Goal: Find specific page/section: Find specific page/section

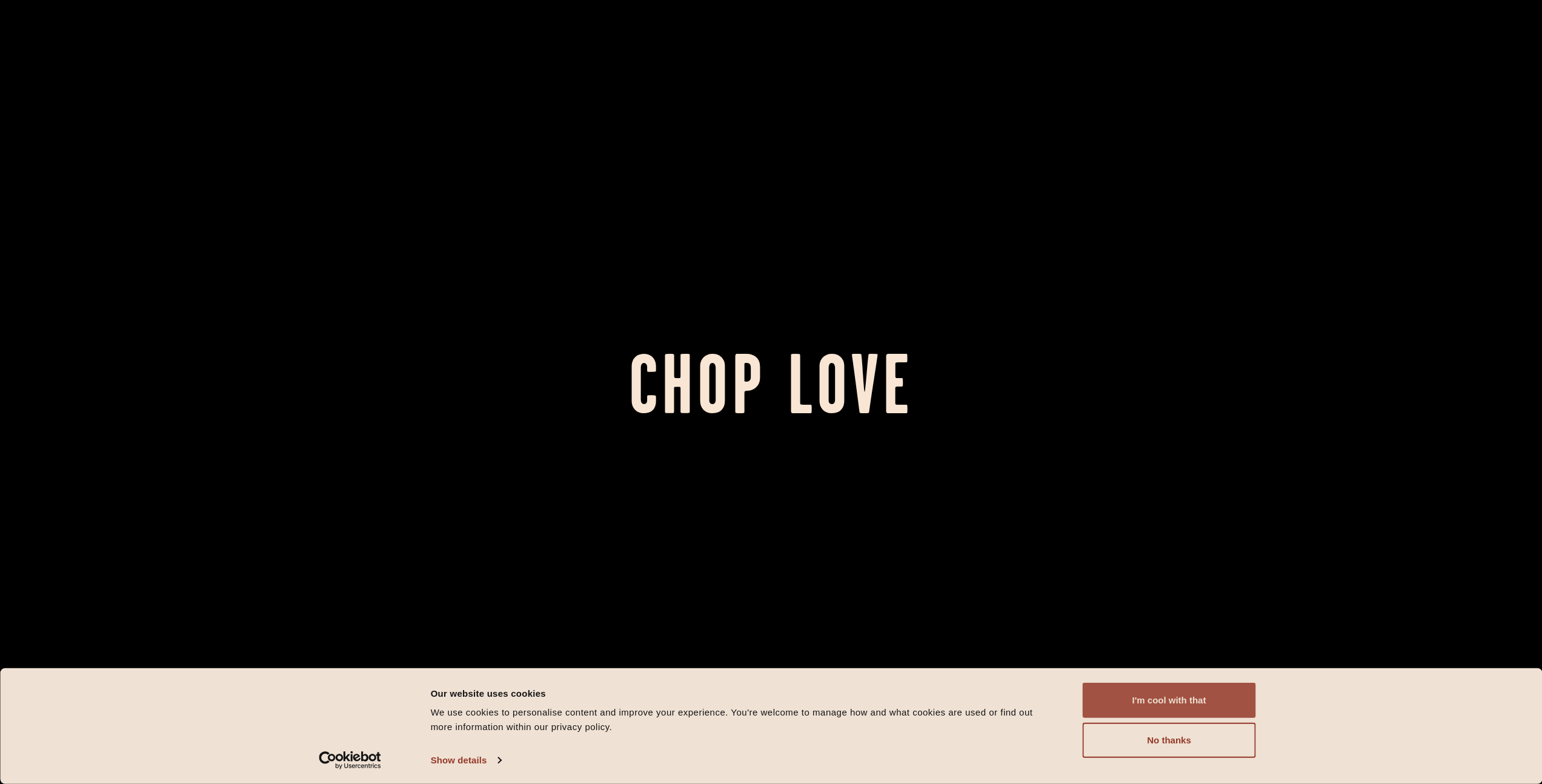
click at [1216, 700] on button "I'm cool with that" at bounding box center [1169, 700] width 173 height 35
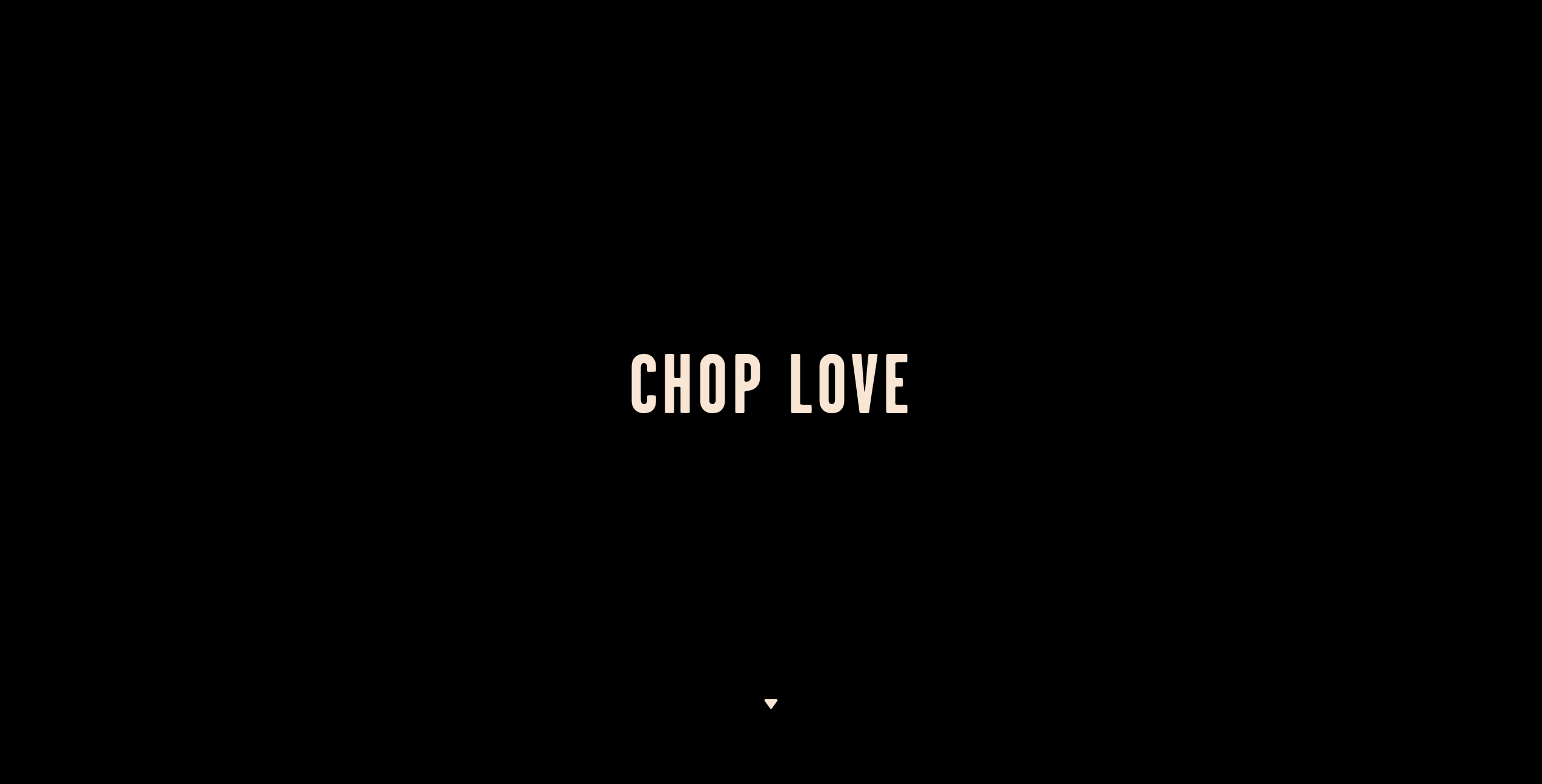
click at [872, 420] on h1 "Chop Love" at bounding box center [771, 392] width 1542 height 67
click at [773, 706] on img at bounding box center [771, 704] width 15 height 10
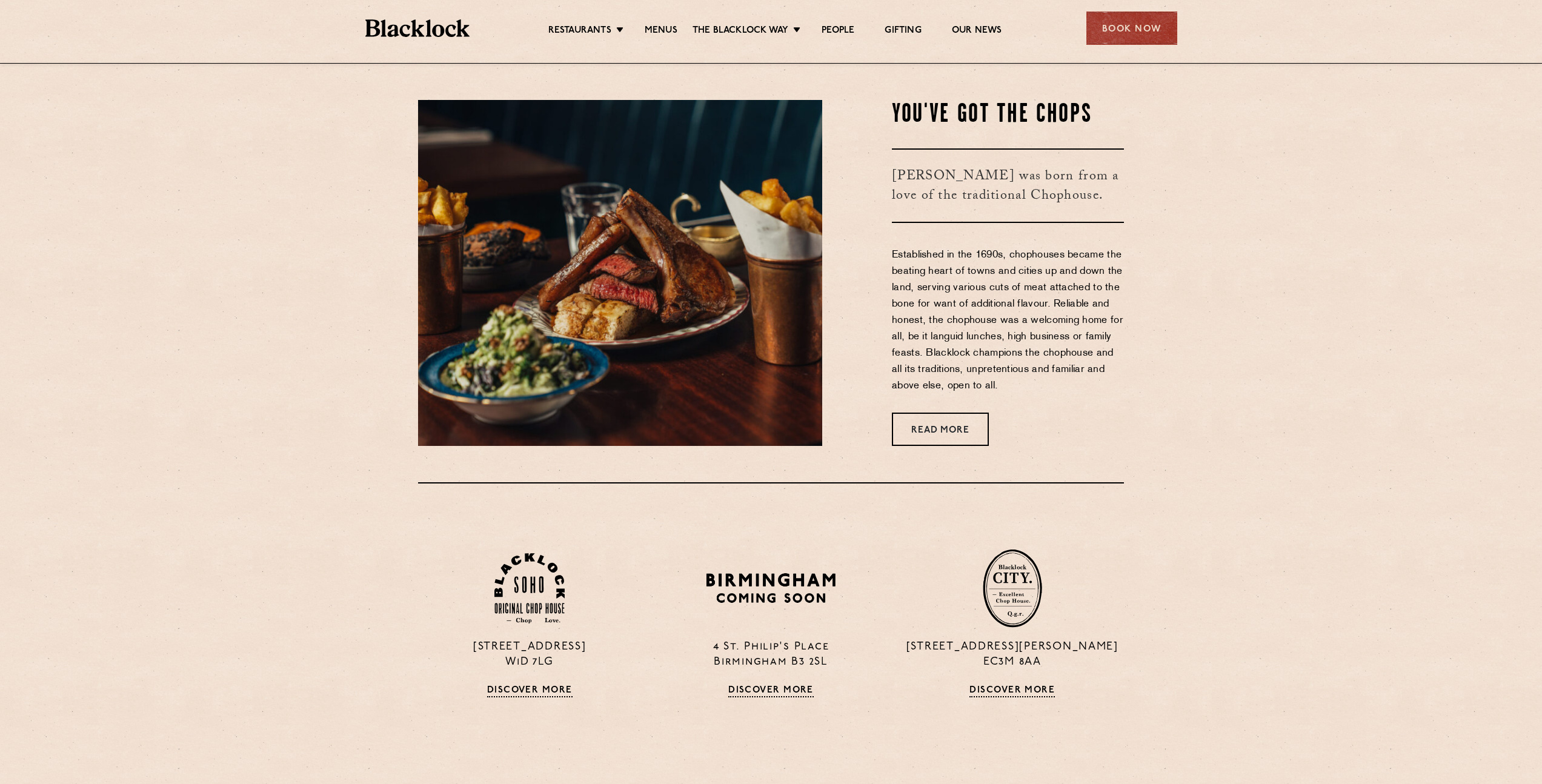
scroll to position [721, 0]
click at [665, 28] on link "Menus" at bounding box center [661, 31] width 33 height 13
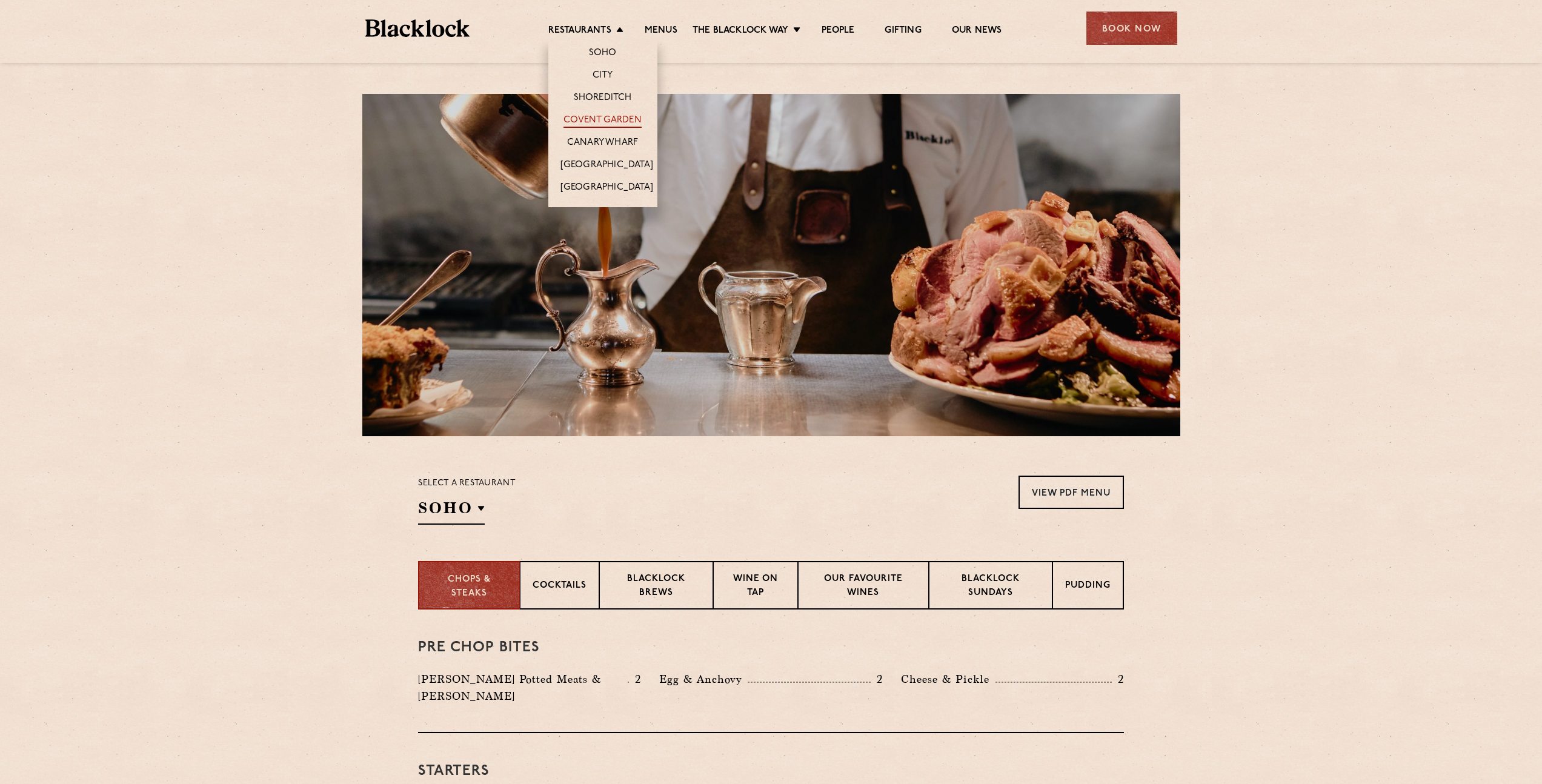
click at [603, 118] on link "Covent Garden" at bounding box center [603, 121] width 78 height 13
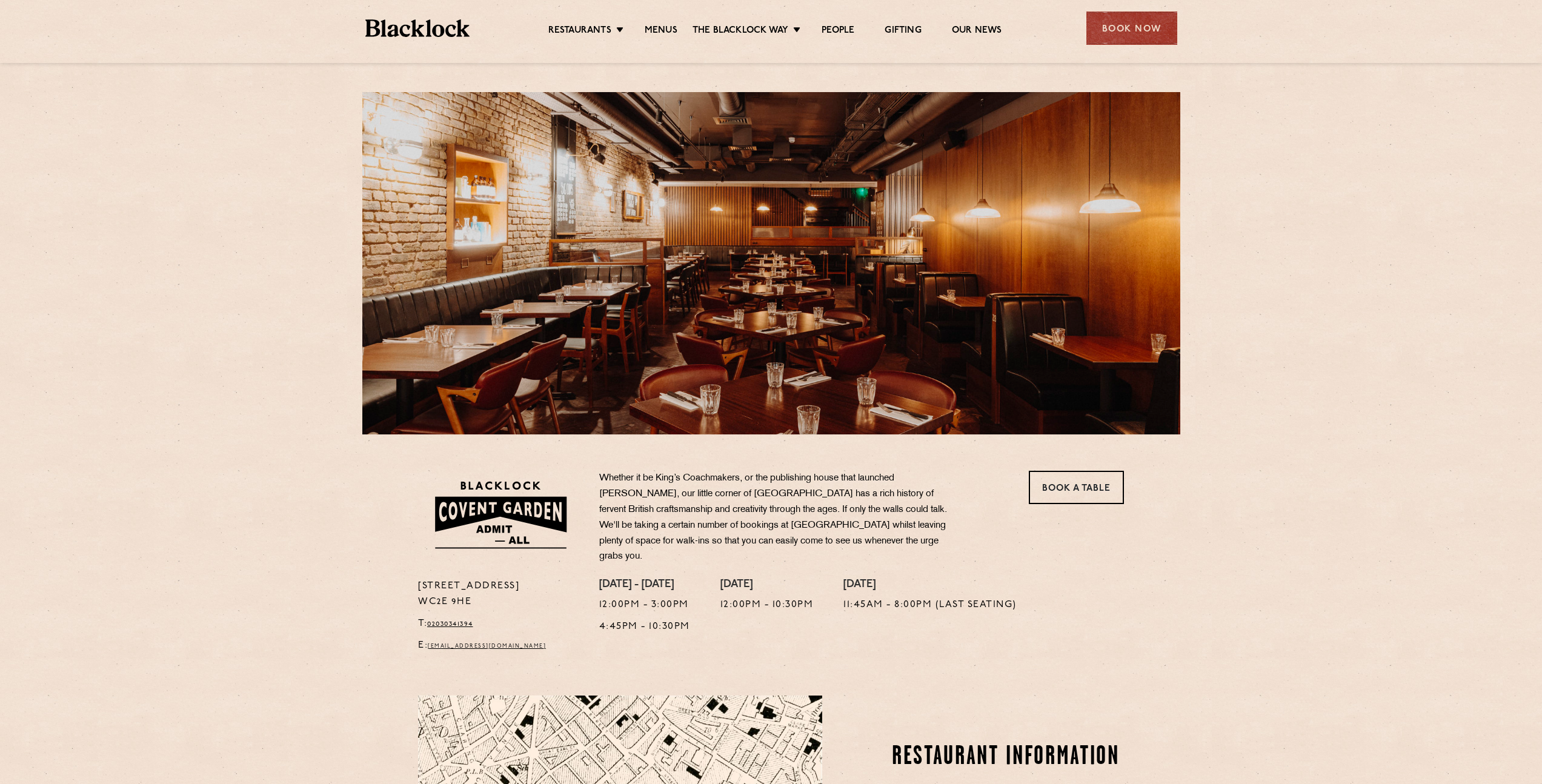
scroll to position [2, 0]
